Goal: Check status: Check status

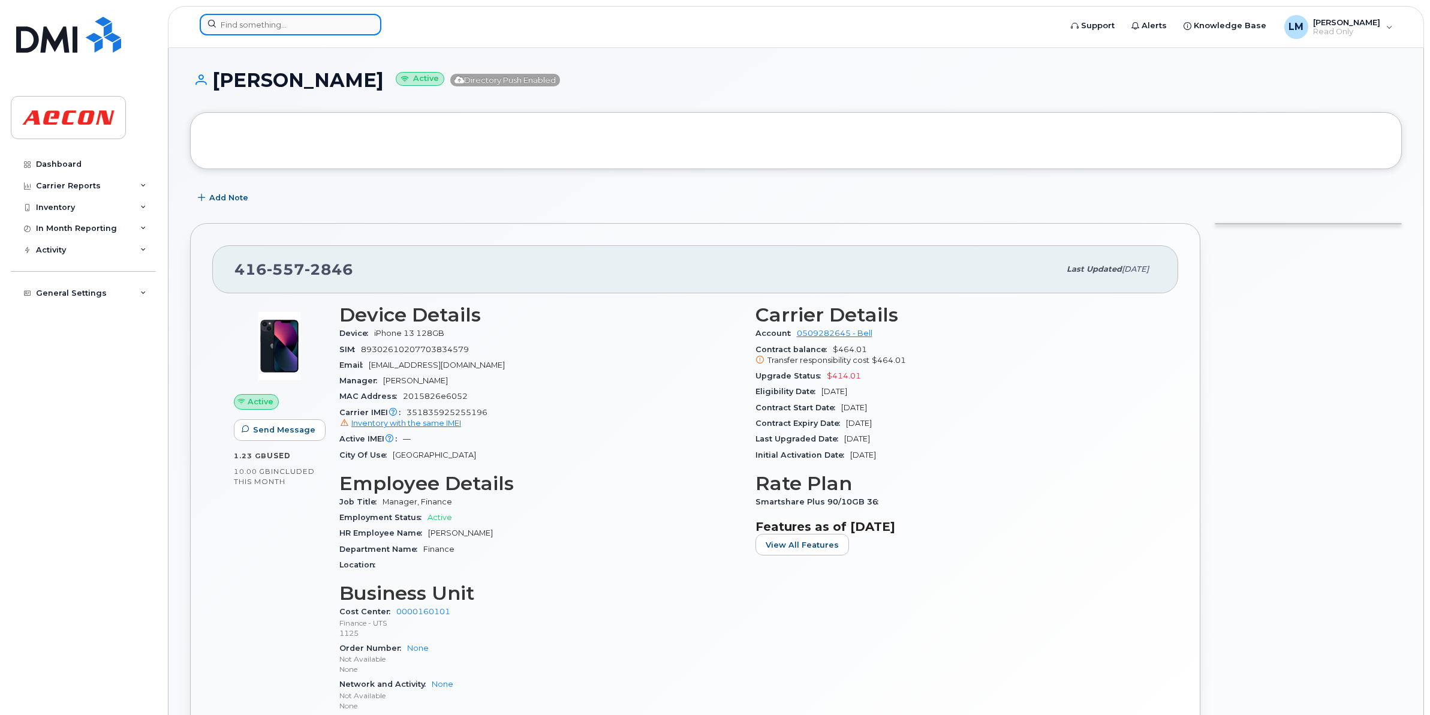
click at [294, 25] on input at bounding box center [291, 25] width 182 height 22
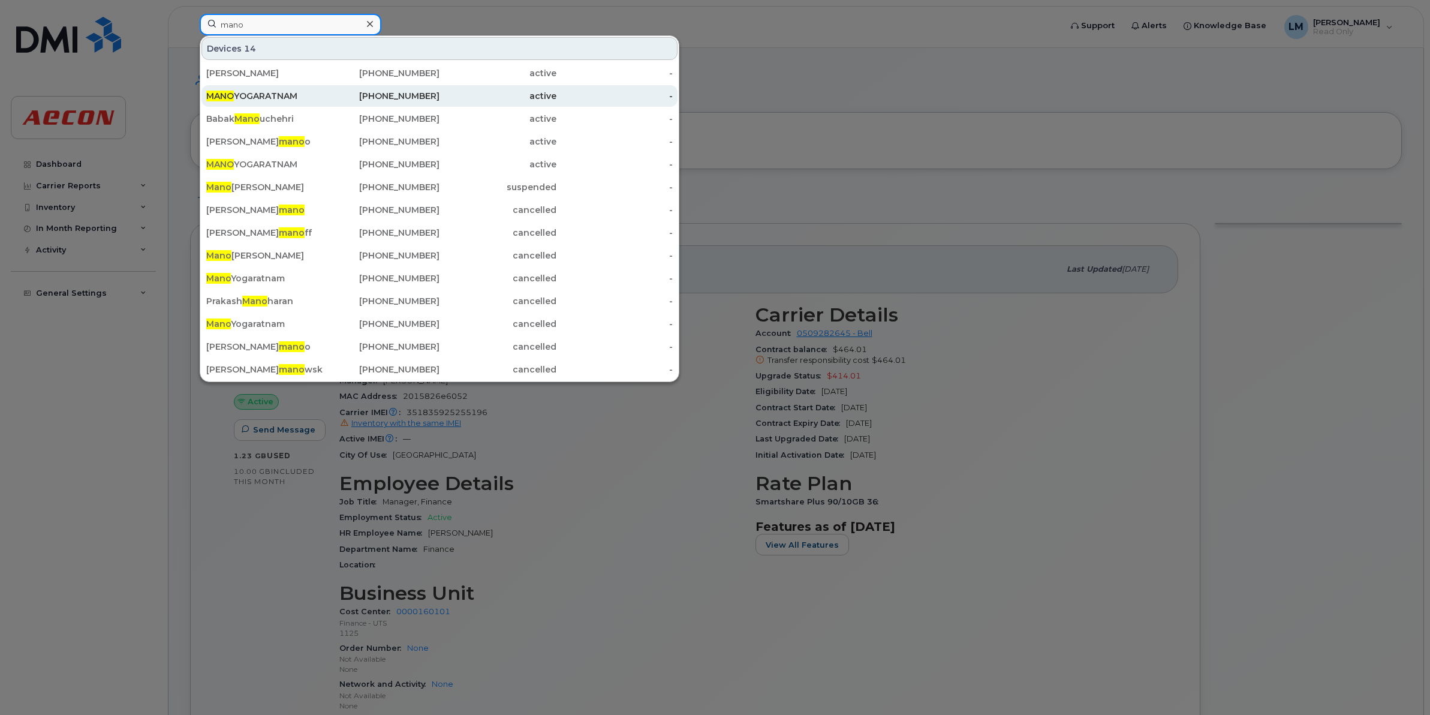
type input "mano"
click at [309, 97] on div "MANO YOGARATNAM" at bounding box center [264, 96] width 117 height 12
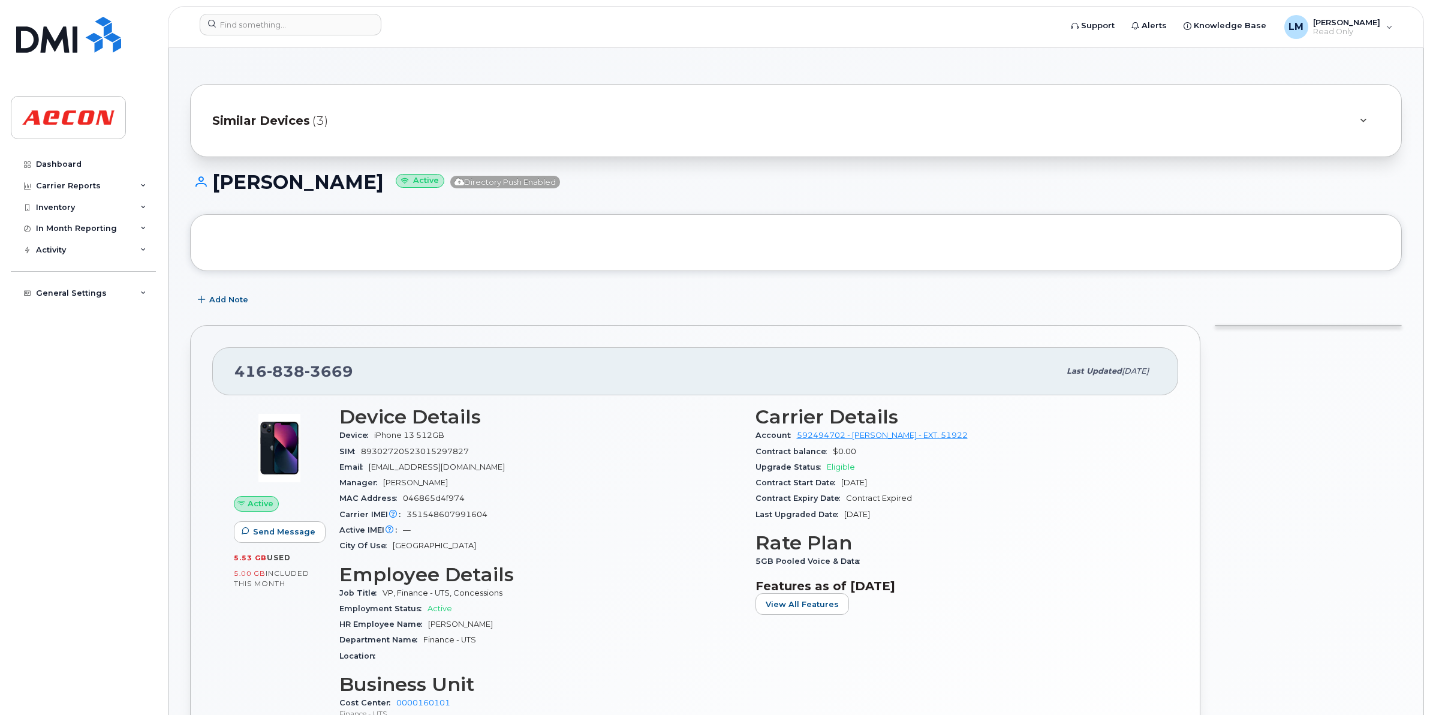
click at [281, 122] on span "Similar Devices" at bounding box center [261, 120] width 98 height 17
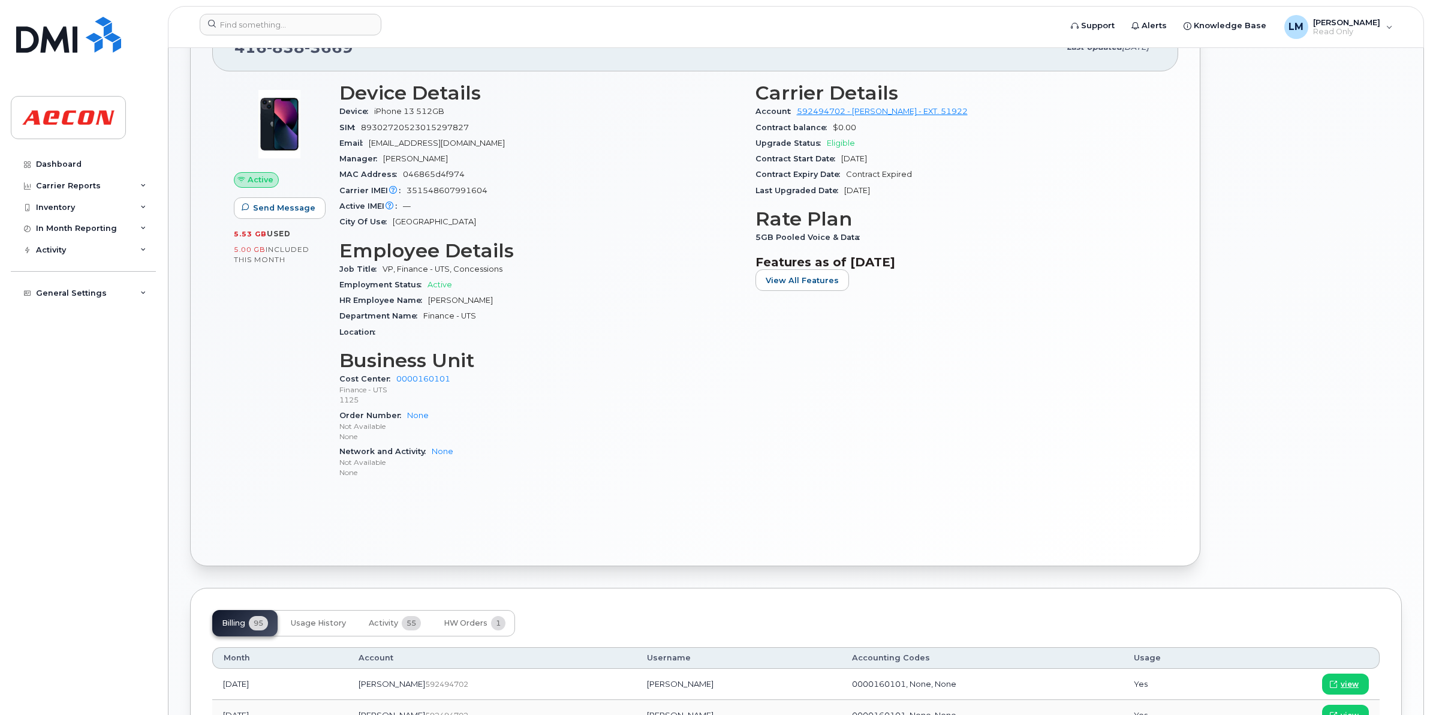
scroll to position [525, 0]
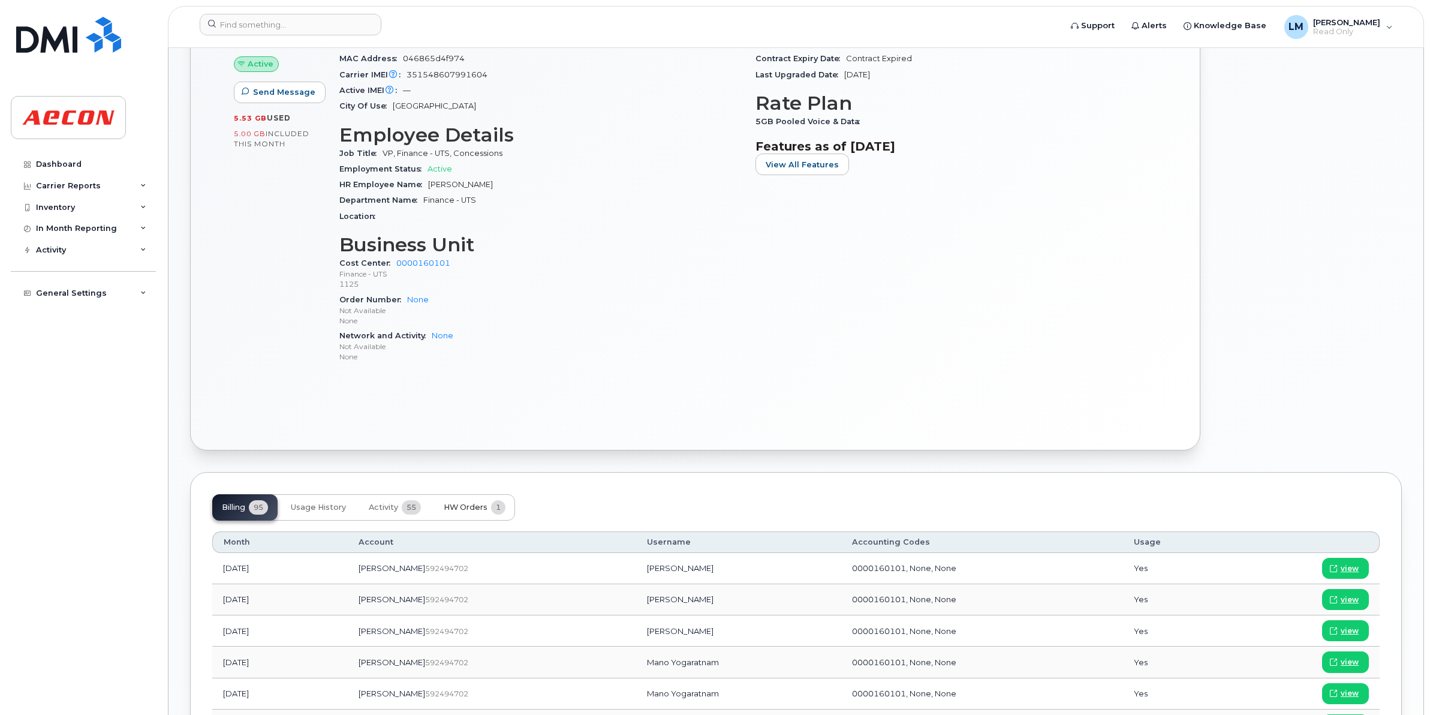
click at [462, 510] on span "HW Orders" at bounding box center [466, 507] width 44 height 10
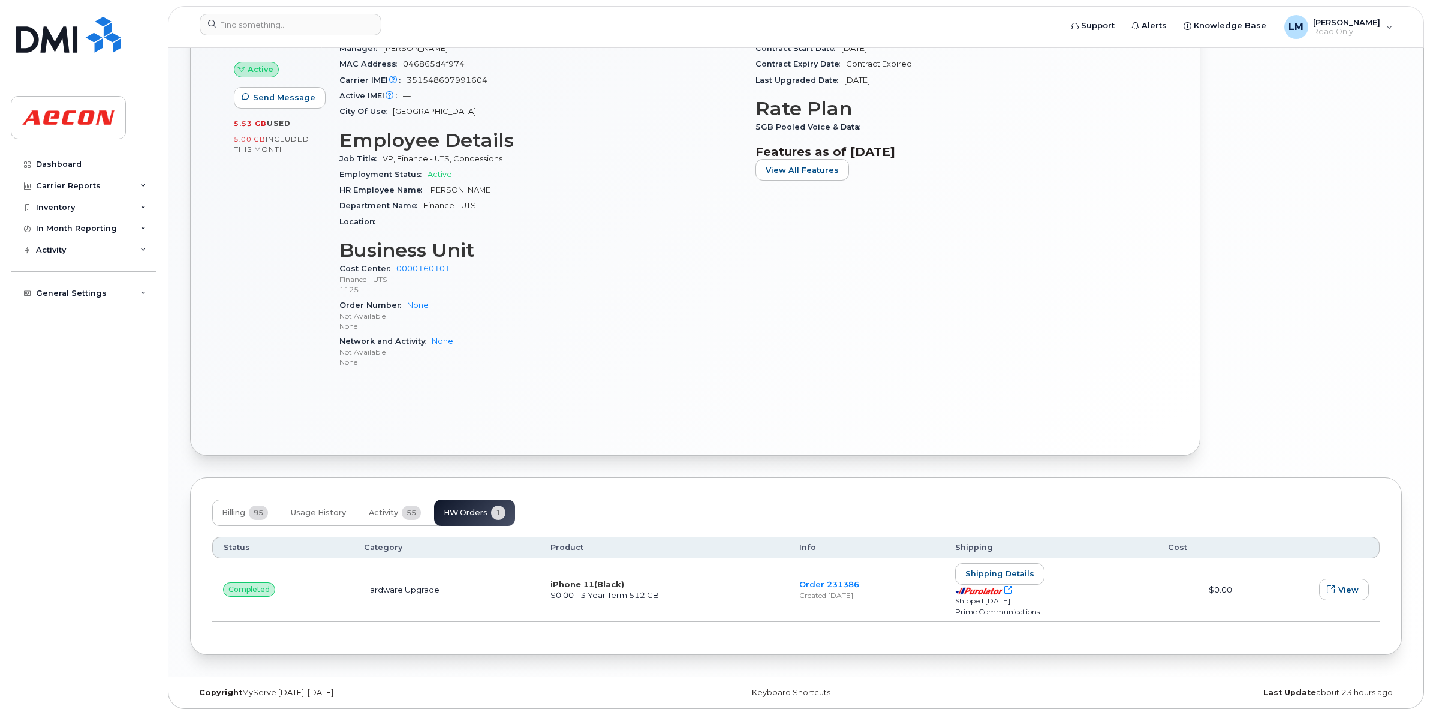
scroll to position [520, 0]
click at [315, 511] on span "Usage History" at bounding box center [318, 513] width 55 height 10
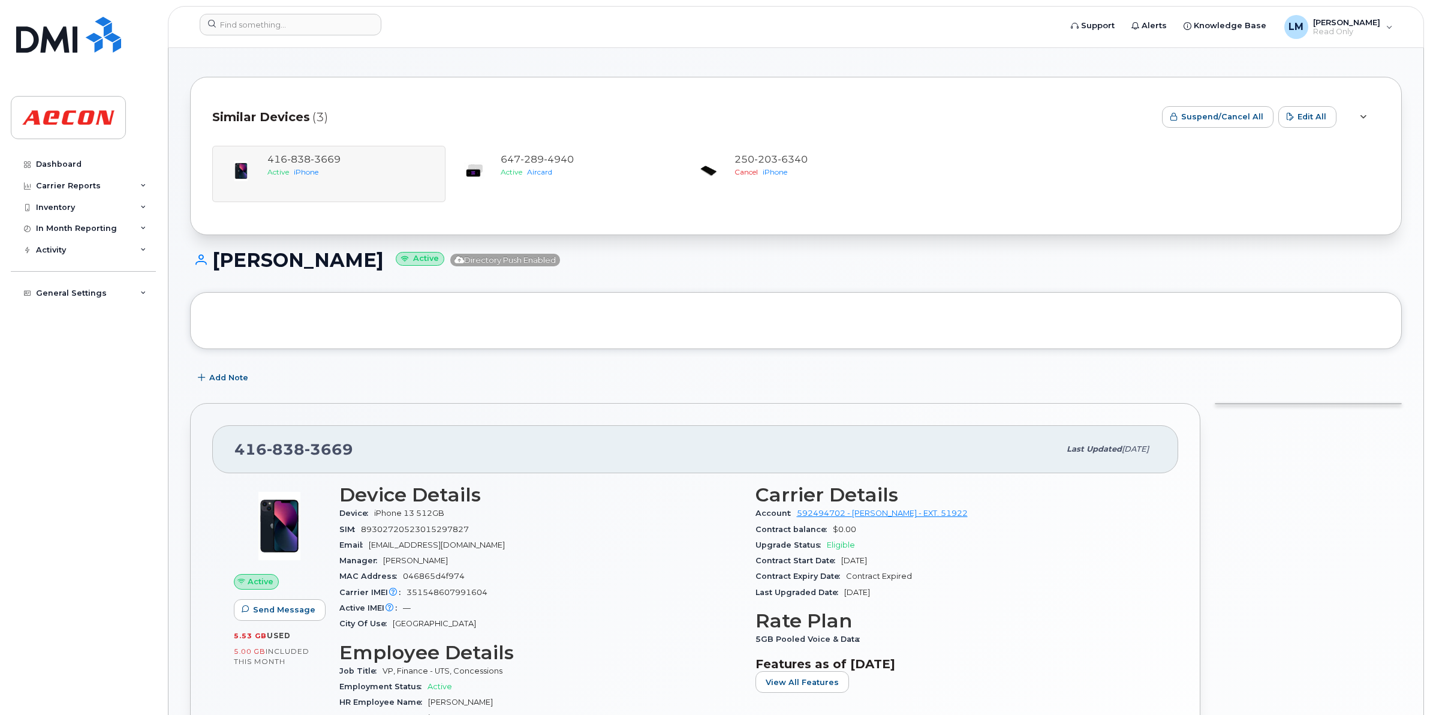
scroll to position [0, 0]
